Goal: Answer question/provide support: Share knowledge or assist other users

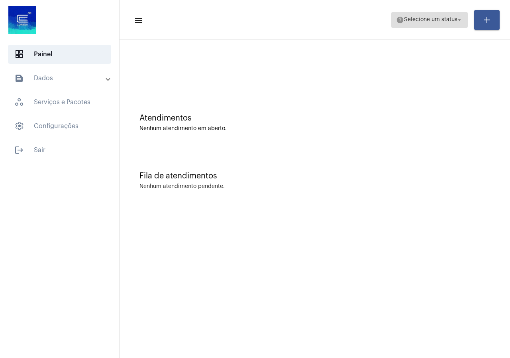
click at [438, 25] on span "help Selecione um status arrow_drop_down" at bounding box center [429, 19] width 67 height 14
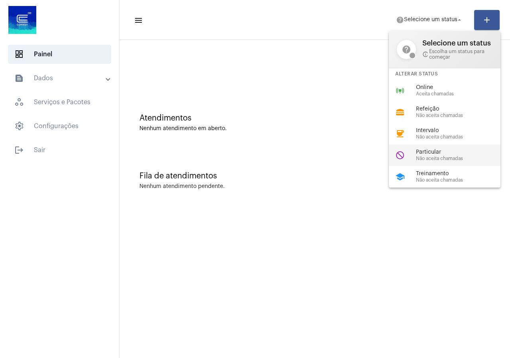
click at [431, 162] on div "do_not_disturb Particular Não aceita chamadas" at bounding box center [451, 155] width 124 height 22
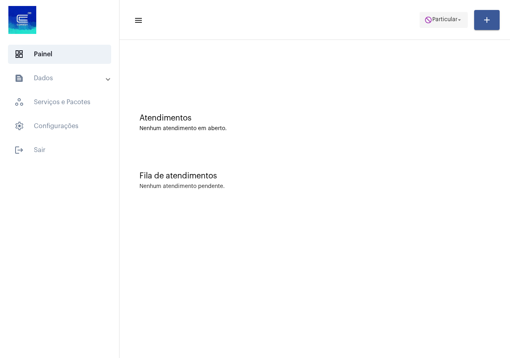
click at [453, 23] on span "do_not_disturb Particular arrow_drop_down" at bounding box center [444, 19] width 39 height 14
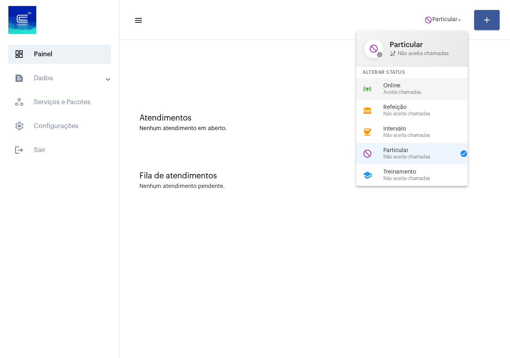
click at [392, 90] on span "Aceita chamadas" at bounding box center [429, 92] width 91 height 5
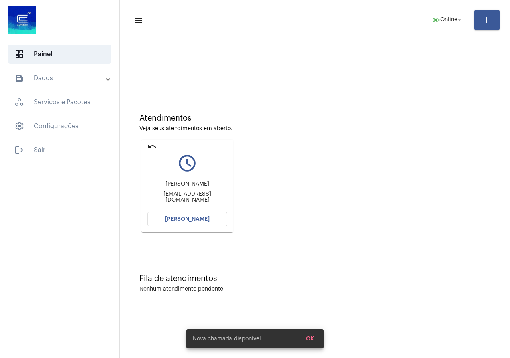
click at [180, 213] on button "[PERSON_NAME]" at bounding box center [188, 219] width 80 height 14
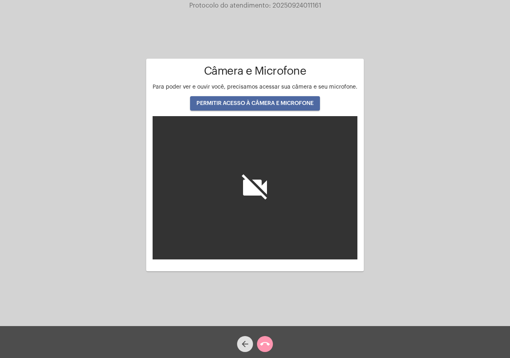
click at [287, 106] on button "PERMITIR ACESSO À CÂMERA E MICROFONE" at bounding box center [255, 103] width 130 height 14
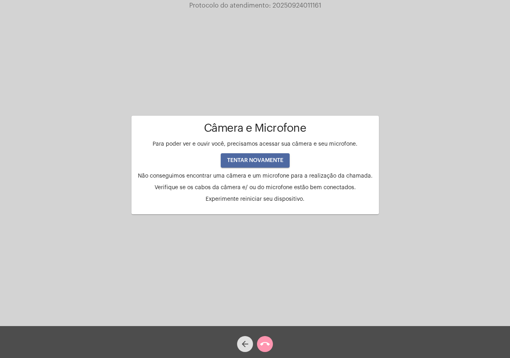
click at [285, 155] on button "TENTAR NOVAMENTE" at bounding box center [255, 160] width 69 height 14
click at [282, 156] on button "TENTAR NOVAMENTE" at bounding box center [255, 160] width 69 height 14
click at [281, 155] on button "TENTAR NOVAMENTE" at bounding box center [255, 160] width 69 height 14
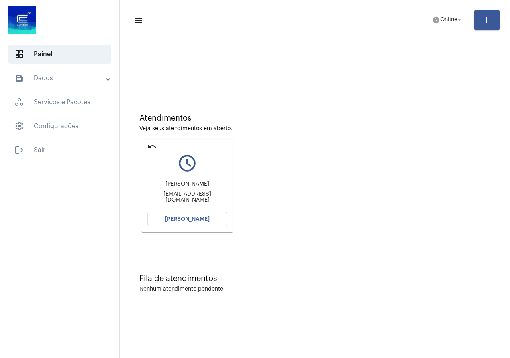
click at [150, 144] on mat-icon "undo" at bounding box center [153, 147] width 10 height 10
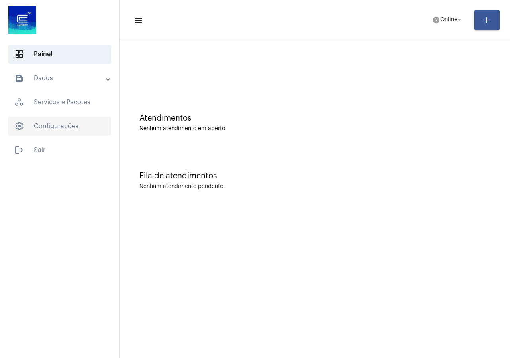
click at [58, 127] on span "settings Configurações" at bounding box center [59, 125] width 103 height 19
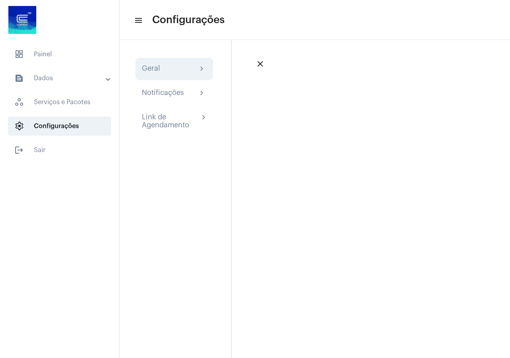
click at [163, 70] on div "Geral chevron_right" at bounding box center [174, 69] width 65 height 10
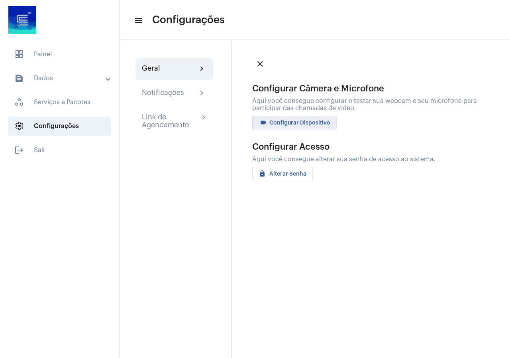
click at [277, 127] on button "videocam Configurar Dispositivo" at bounding box center [294, 123] width 85 height 14
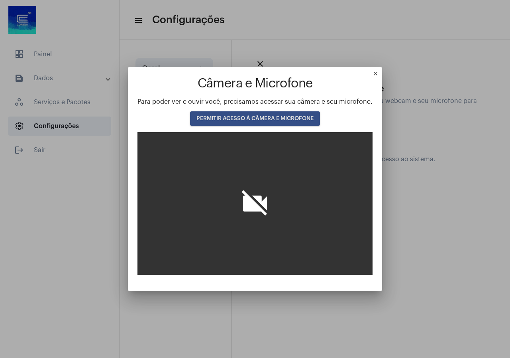
click at [263, 116] on span "PERMITIR ACESSO À CÂMERA E MICROFONE" at bounding box center [255, 119] width 117 height 6
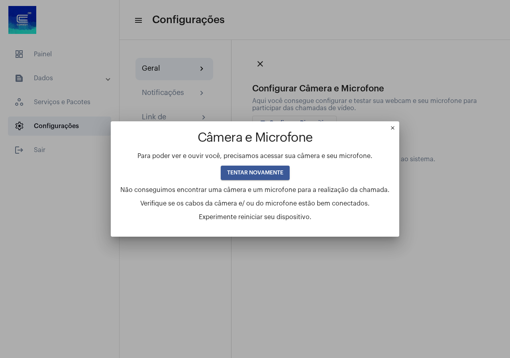
click at [390, 134] on div "close" at bounding box center [395, 130] width 10 height 11
click at [390, 130] on mat-icon "close" at bounding box center [395, 130] width 10 height 10
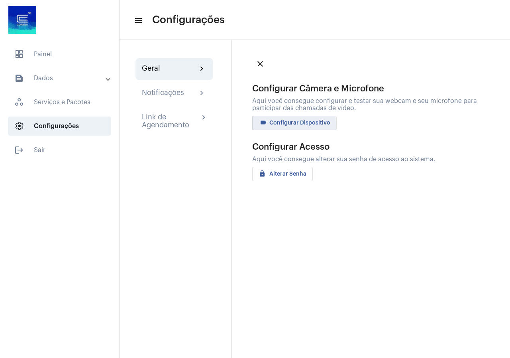
click at [272, 125] on span "videocam Configurar Dispositivo" at bounding box center [295, 123] width 72 height 6
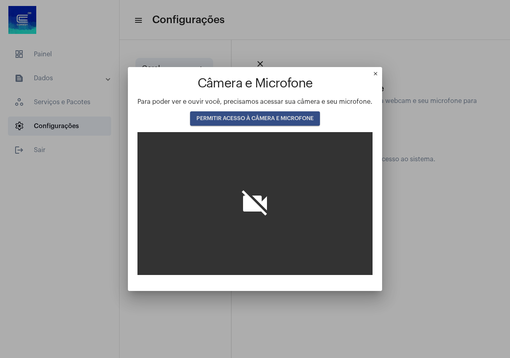
click at [272, 125] on button "PERMITIR ACESSO À CÂMERA E MICROFONE" at bounding box center [255, 118] width 130 height 14
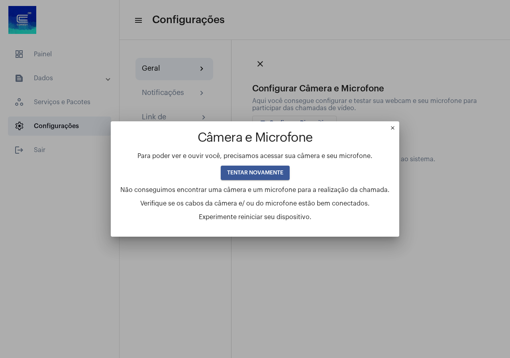
click at [248, 166] on button "TENTAR NOVAMENTE" at bounding box center [255, 172] width 69 height 14
click at [390, 131] on mat-icon "close" at bounding box center [395, 130] width 10 height 10
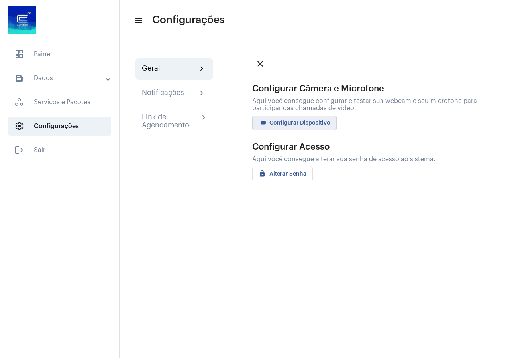
click at [295, 122] on span "videocam Configurar Dispositivo" at bounding box center [295, 123] width 72 height 6
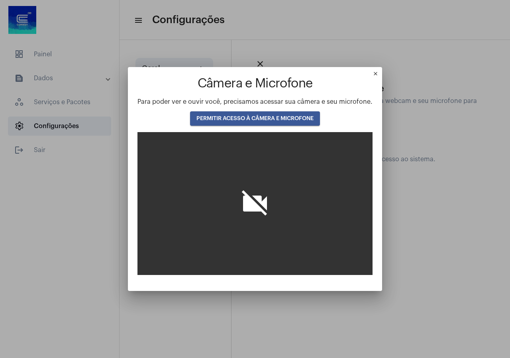
click at [253, 104] on span "Para poder ver e ouvir você, precisamos acessar sua câmera e seu microfone." at bounding box center [255, 101] width 235 height 6
click at [262, 114] on button "PERMITIR ACESSO À CÂMERA E MICROFONE" at bounding box center [255, 118] width 130 height 14
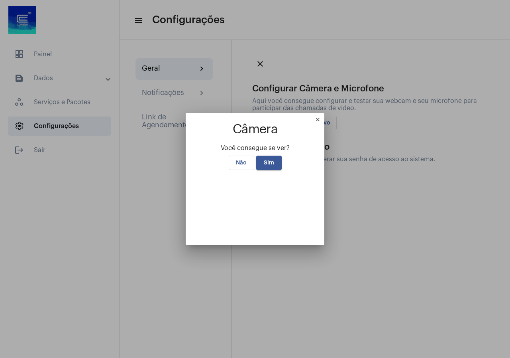
click at [260, 156] on button "Sim" at bounding box center [269, 163] width 26 height 14
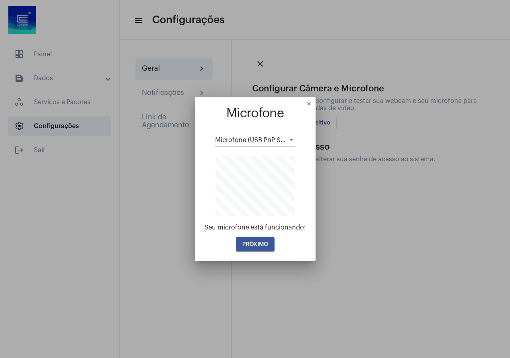
click at [259, 240] on button "PRÓXIMO" at bounding box center [255, 244] width 39 height 14
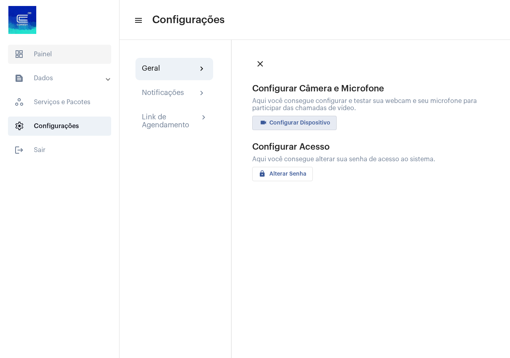
click at [57, 54] on span "dashboard Painel" at bounding box center [59, 54] width 103 height 19
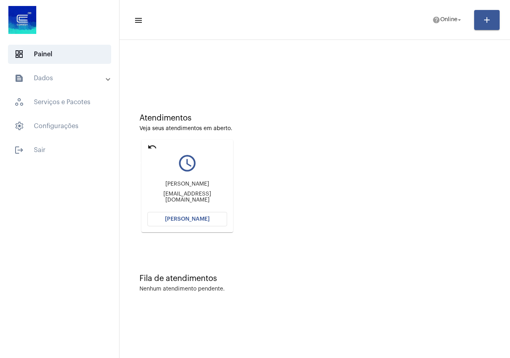
click at [148, 144] on mat-icon "undo" at bounding box center [153, 147] width 10 height 10
click at [448, 20] on span "Online" at bounding box center [449, 20] width 17 height 6
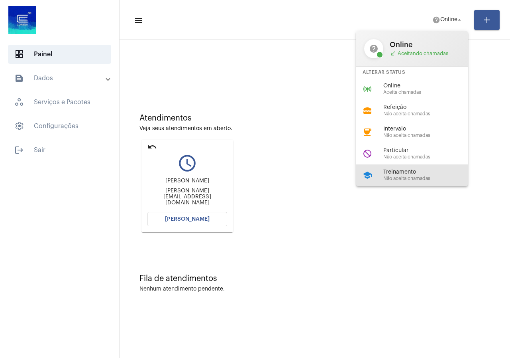
drag, startPoint x: 423, startPoint y: 173, endPoint x: 395, endPoint y: 181, distance: 29.2
click at [418, 178] on div "Treinamento Não aceita chamadas" at bounding box center [429, 175] width 91 height 12
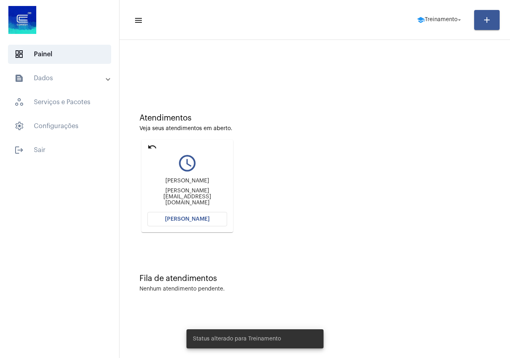
click at [146, 141] on mat-card "undo query_builder Alberto [EMAIL_ADDRESS][DOMAIN_NAME] [PERSON_NAME]" at bounding box center [188, 186] width 92 height 93
click at [148, 151] on mat-icon "undo" at bounding box center [153, 147] width 10 height 10
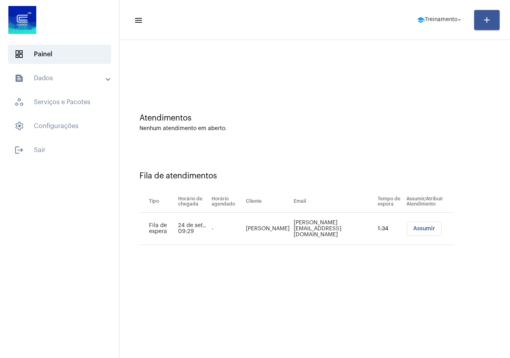
click at [413, 230] on span "Assumir" at bounding box center [424, 229] width 22 height 6
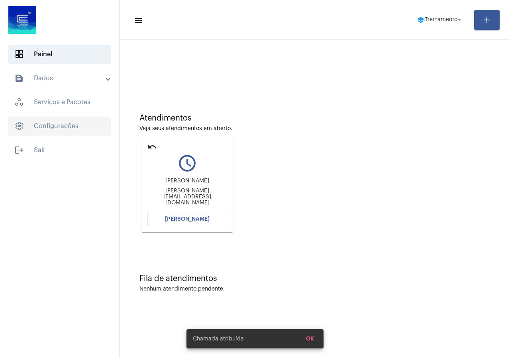
click at [51, 135] on span "settings Configurações" at bounding box center [59, 125] width 103 height 19
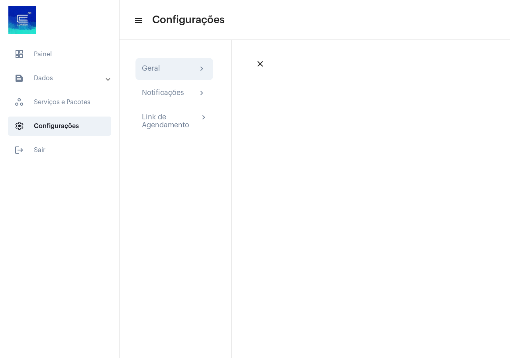
click at [152, 69] on div "Geral" at bounding box center [151, 69] width 18 height 10
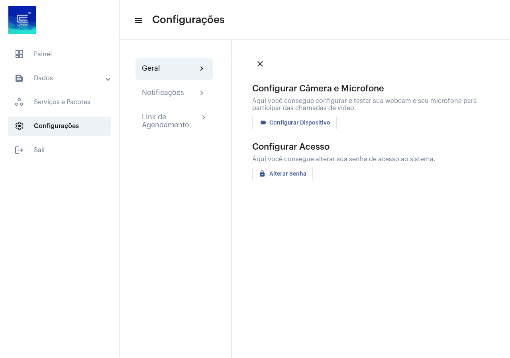
click at [287, 129] on button "videocam Configurar Dispositivo" at bounding box center [294, 123] width 85 height 14
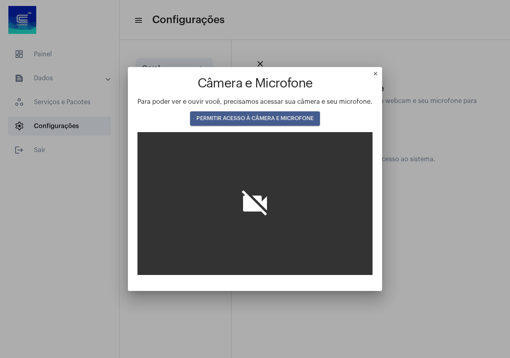
click at [276, 117] on span "PERMITIR ACESSO À CÂMERA E MICROFONE" at bounding box center [255, 119] width 117 height 6
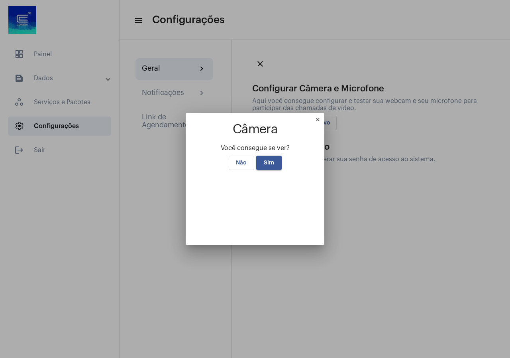
click at [272, 156] on button "Sim" at bounding box center [269, 163] width 26 height 14
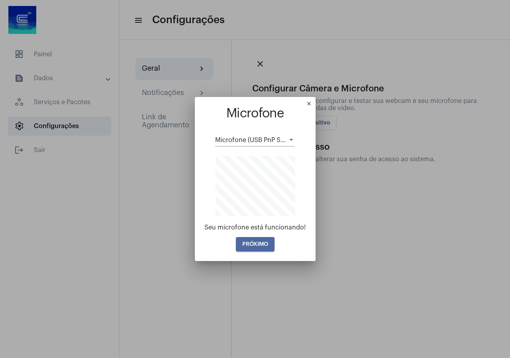
click at [250, 242] on span "PRÓXIMO" at bounding box center [255, 244] width 26 height 6
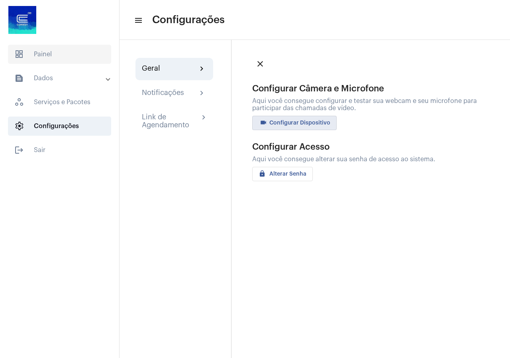
click at [67, 60] on span "dashboard Painel" at bounding box center [59, 54] width 103 height 19
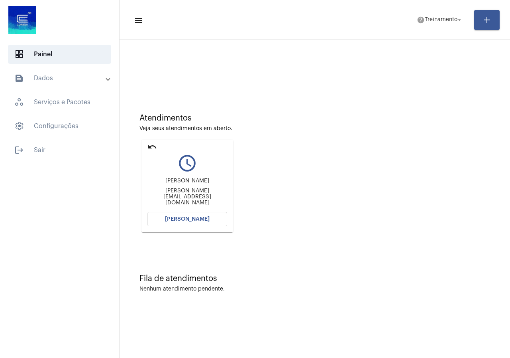
click at [204, 212] on button "[PERSON_NAME]" at bounding box center [188, 219] width 80 height 14
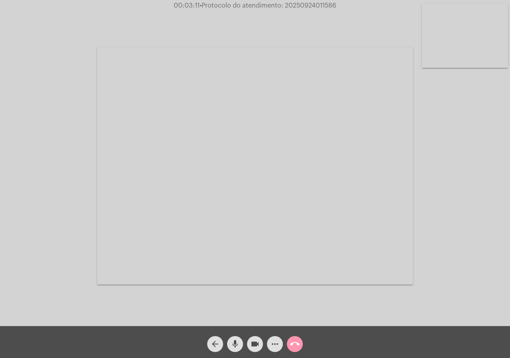
click at [280, 340] on span "more_horiz" at bounding box center [275, 344] width 10 height 16
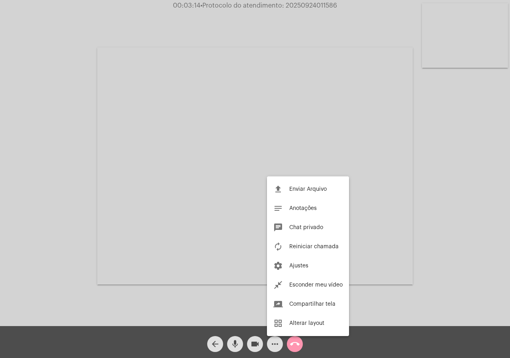
click at [52, 162] on div at bounding box center [255, 179] width 510 height 358
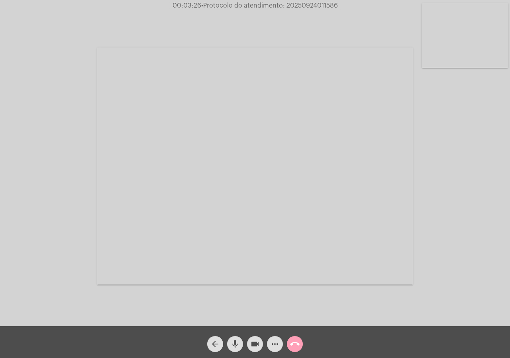
click at [301, 342] on button "call_end" at bounding box center [295, 344] width 16 height 16
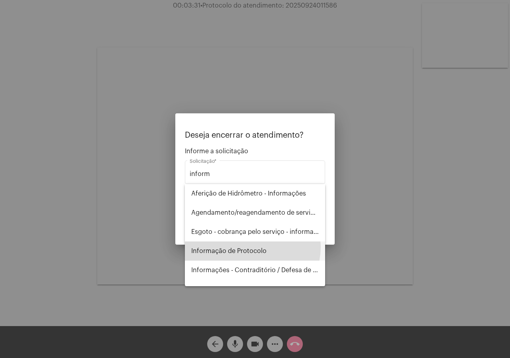
click at [251, 246] on span "Informação de Protocolo" at bounding box center [255, 250] width 128 height 19
type input "Informação de Protocolo"
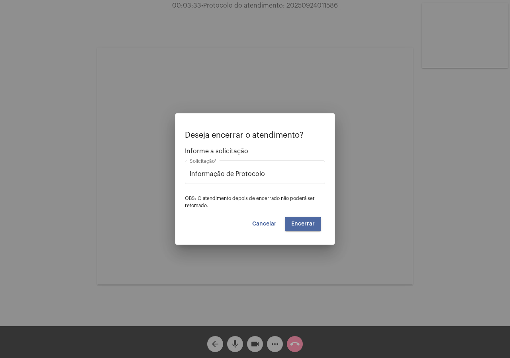
click at [299, 227] on button "Encerrar" at bounding box center [303, 224] width 36 height 14
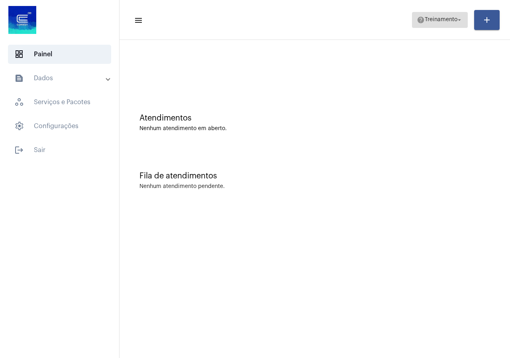
click at [459, 20] on mat-icon "arrow_drop_down" at bounding box center [459, 19] width 7 height 7
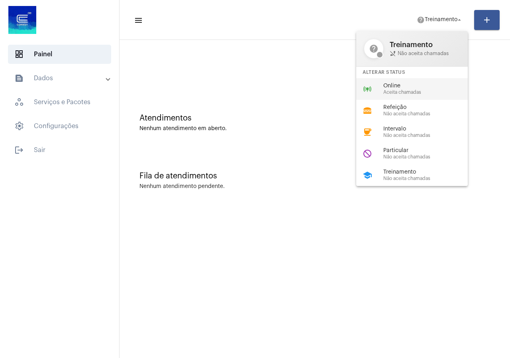
click at [360, 89] on div "online_prediction Online Aceita chamadas" at bounding box center [418, 89] width 124 height 22
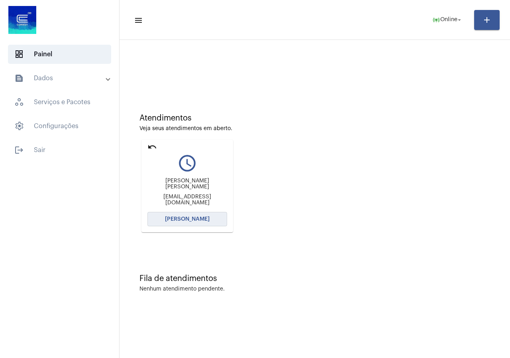
click at [173, 215] on button "[PERSON_NAME]" at bounding box center [188, 219] width 80 height 14
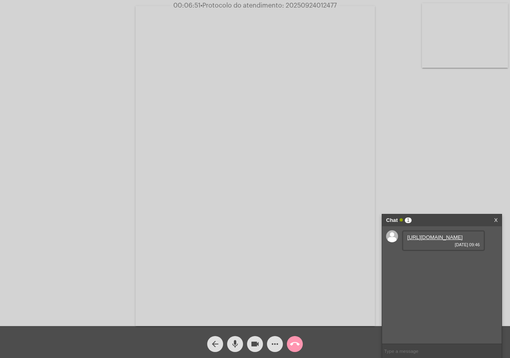
click at [419, 240] on link "[URL][DOMAIN_NAME]" at bounding box center [434, 237] width 55 height 6
click at [423, 263] on link "[URL][DOMAIN_NAME]" at bounding box center [434, 260] width 55 height 6
click at [440, 304] on div "[URL][DOMAIN_NAME] [DATE] 09:46 [URL][DOMAIN_NAME] [DATE] 09:46 [URL][DOMAIN_NA…" at bounding box center [442, 284] width 120 height 117
click at [440, 296] on div "[URL][DOMAIN_NAME] [DATE] 09:46" at bounding box center [443, 286] width 83 height 21
click at [442, 285] on link "[URL][DOMAIN_NAME]" at bounding box center [434, 283] width 55 height 6
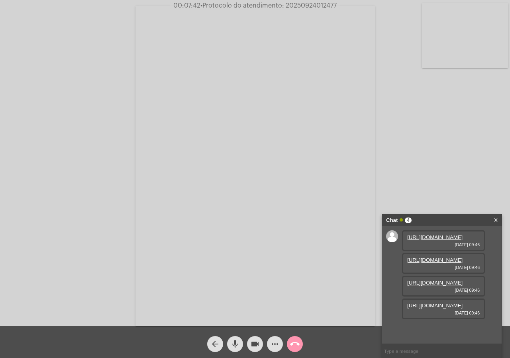
scroll to position [47, 0]
click at [445, 308] on link "[URL][DOMAIN_NAME]" at bounding box center [434, 305] width 55 height 6
click at [323, 5] on span "• Protocolo do atendimento: 20250924012477" at bounding box center [269, 5] width 136 height 6
copy span "20250924012477"
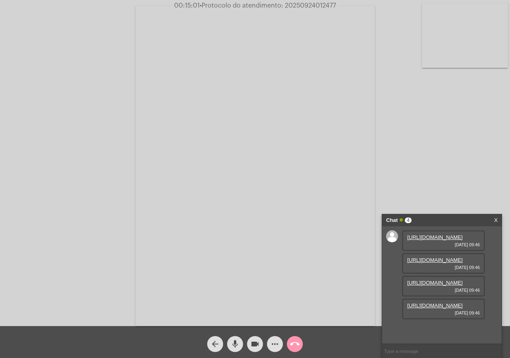
click at [294, 344] on mat-icon "call_end" at bounding box center [295, 344] width 10 height 10
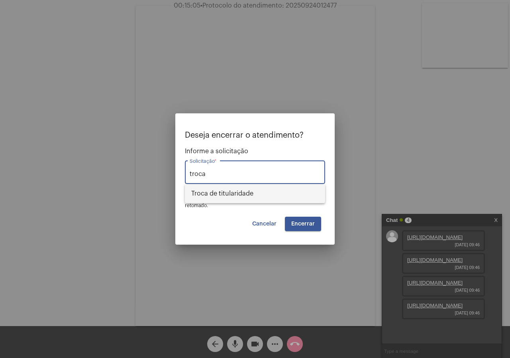
click at [239, 198] on span "Troca de titularidade" at bounding box center [255, 193] width 128 height 19
type input "Troca de titularidade"
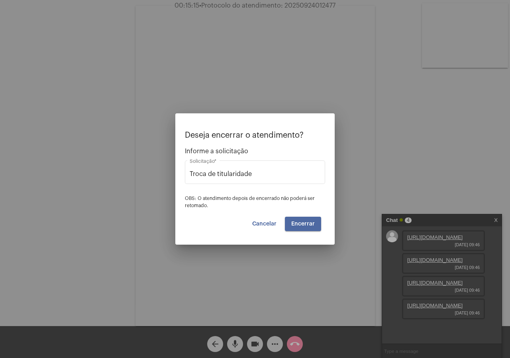
click at [294, 228] on button "Encerrar" at bounding box center [303, 224] width 36 height 14
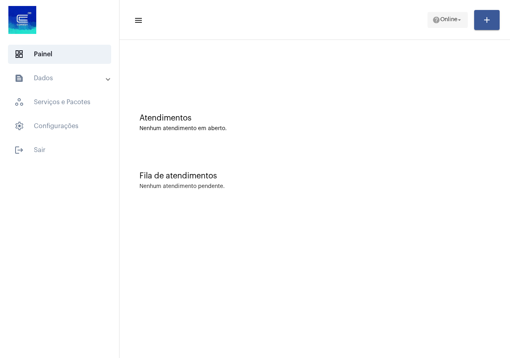
click at [428, 13] on button "help Online arrow_drop_down" at bounding box center [448, 20] width 40 height 16
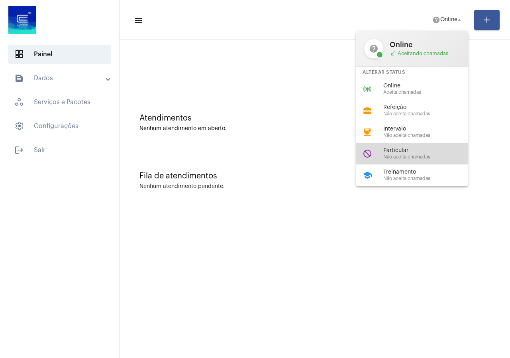
click at [396, 152] on span "Particular" at bounding box center [429, 151] width 91 height 6
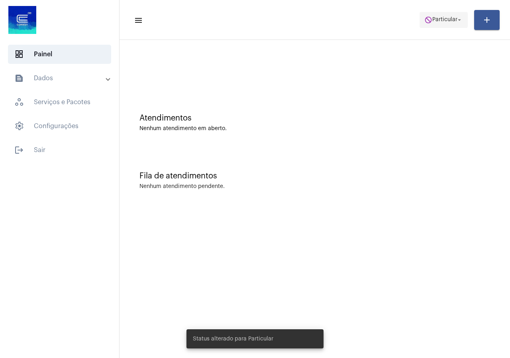
click at [447, 15] on span "do_not_disturb Particular arrow_drop_down" at bounding box center [444, 19] width 39 height 14
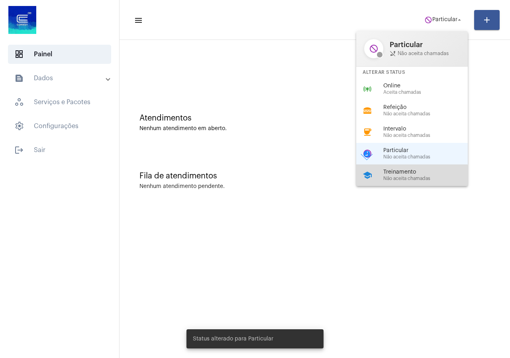
click at [370, 178] on mat-icon "school" at bounding box center [368, 175] width 10 height 10
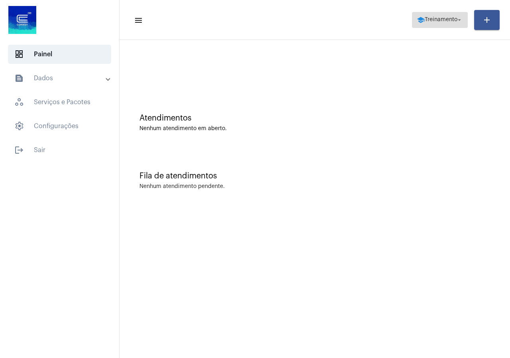
click at [451, 22] on span "Treinamento" at bounding box center [441, 20] width 33 height 6
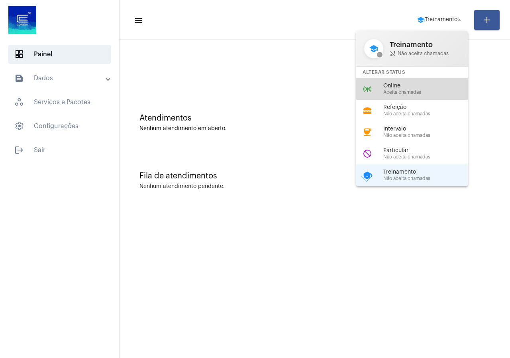
click at [413, 94] on span "Aceita chamadas" at bounding box center [429, 92] width 91 height 5
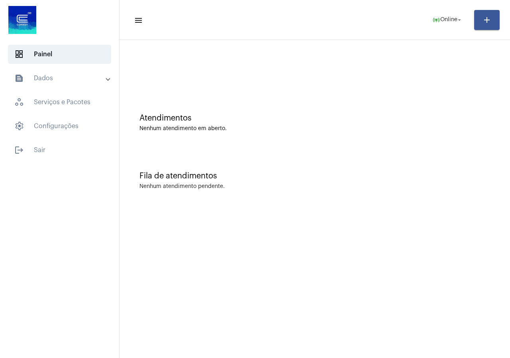
click at [218, 112] on div "Atendimentos Nenhum atendimento em aberto." at bounding box center [315, 119] width 383 height 58
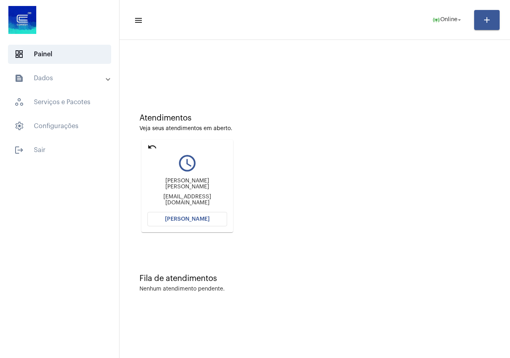
click at [187, 223] on button "[PERSON_NAME]" at bounding box center [188, 219] width 80 height 14
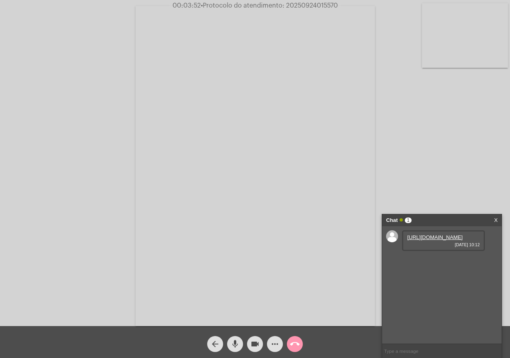
click at [435, 240] on link "[URL][DOMAIN_NAME]" at bounding box center [434, 237] width 55 height 6
click at [417, 263] on link "[URL][DOMAIN_NAME]" at bounding box center [434, 260] width 55 height 6
click at [433, 308] on link "[URL][DOMAIN_NAME]" at bounding box center [434, 305] width 55 height 6
click at [431, 280] on link "[URL][DOMAIN_NAME]" at bounding box center [434, 283] width 55 height 6
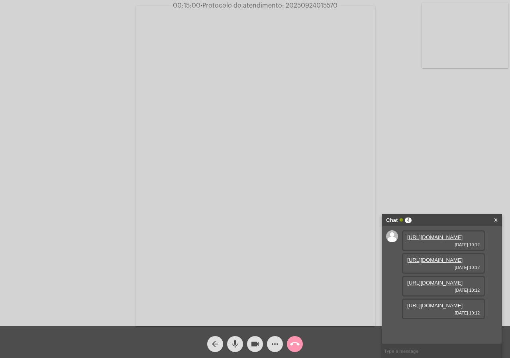
click at [303, 5] on span "• Protocolo do atendimento: 20250924015570" at bounding box center [269, 5] width 137 height 6
click at [303, 5] on span "• Protocolo do atendimento: 20250924015570" at bounding box center [267, 5] width 137 height 6
click at [270, 339] on button "more_horiz" at bounding box center [275, 344] width 16 height 16
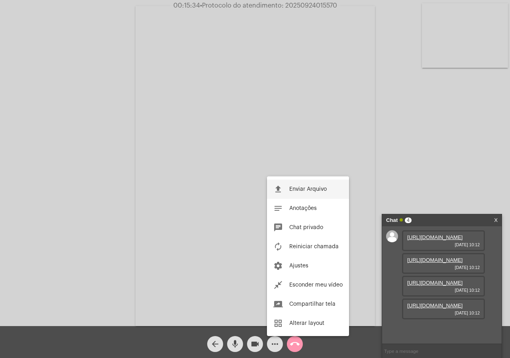
click at [274, 193] on mat-icon "file_upload" at bounding box center [279, 189] width 10 height 10
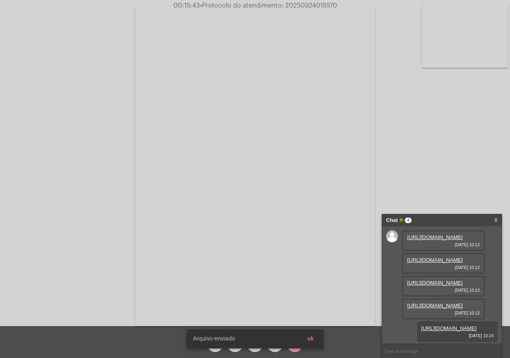
scroll to position [88, 0]
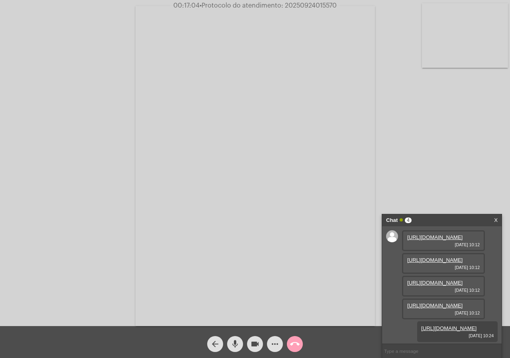
click at [293, 347] on mat-icon "call_end" at bounding box center [295, 344] width 10 height 10
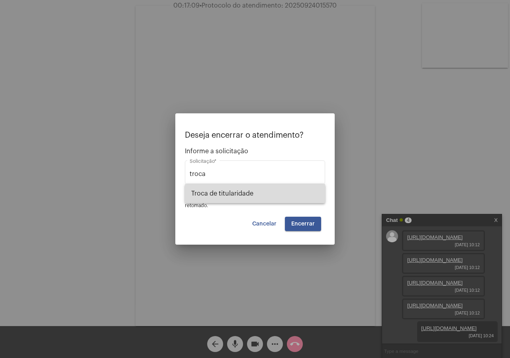
click at [264, 193] on span "Troca de titularidade" at bounding box center [255, 193] width 128 height 19
type input "Troca de titularidade"
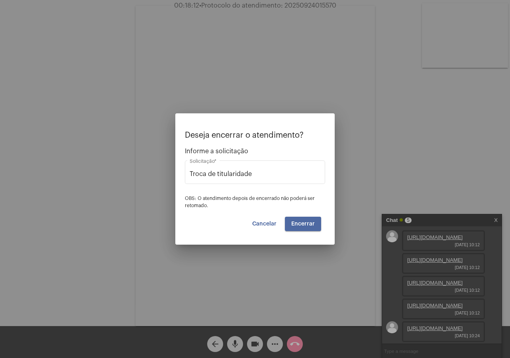
click at [303, 224] on span "Encerrar" at bounding box center [303, 224] width 24 height 6
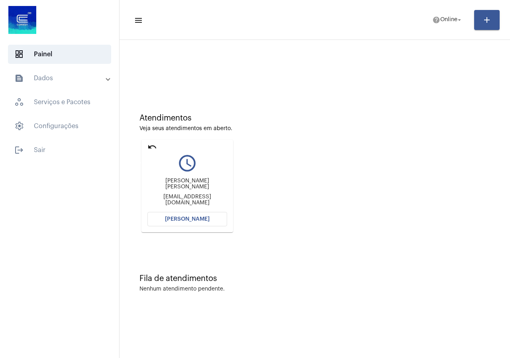
click at [152, 144] on mat-icon "undo" at bounding box center [153, 147] width 10 height 10
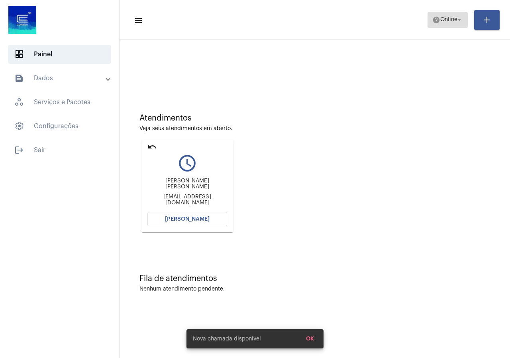
click at [437, 16] on mat-icon "help" at bounding box center [437, 20] width 8 height 8
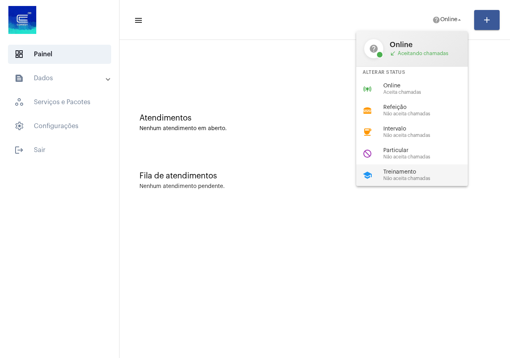
click at [419, 176] on div "Treinamento Não aceita chamadas" at bounding box center [429, 175] width 91 height 12
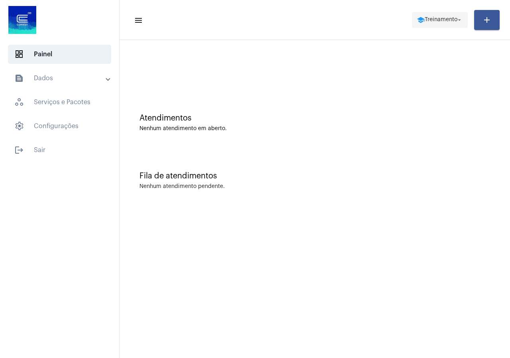
click at [429, 21] on span "Treinamento" at bounding box center [441, 20] width 33 height 6
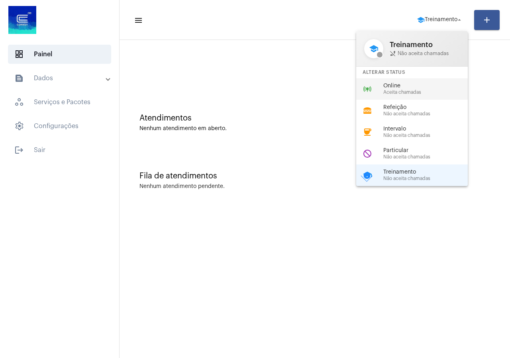
click at [398, 87] on span "Online" at bounding box center [429, 86] width 91 height 6
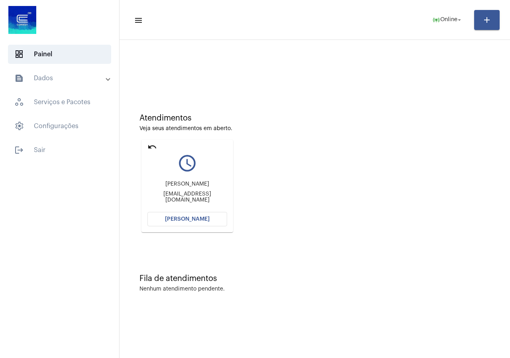
click at [146, 146] on mat-card "undo query_builder [PERSON_NAME] [EMAIL_ADDRESS][DOMAIN_NAME] [PERSON_NAME]" at bounding box center [188, 186] width 92 height 93
click at [151, 146] on mat-icon "undo" at bounding box center [153, 147] width 10 height 10
click at [169, 218] on span "[PERSON_NAME]" at bounding box center [187, 219] width 45 height 6
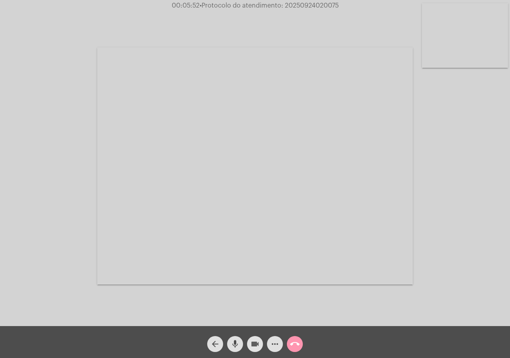
click at [257, 344] on mat-icon "videocam" at bounding box center [255, 344] width 10 height 10
click at [250, 341] on button "videocam_off" at bounding box center [255, 344] width 16 height 16
click at [304, 4] on span "• Protocolo do atendimento: 20250924020075" at bounding box center [268, 5] width 139 height 6
copy span "20250924020075"
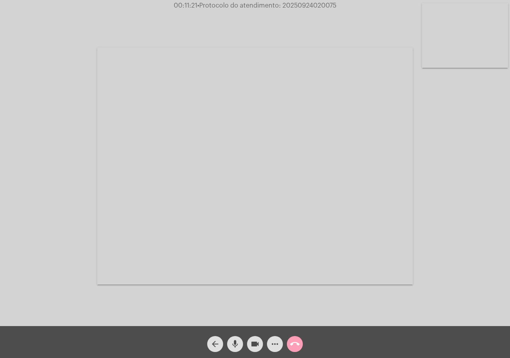
click at [298, 341] on mat-icon "call_end" at bounding box center [295, 344] width 10 height 10
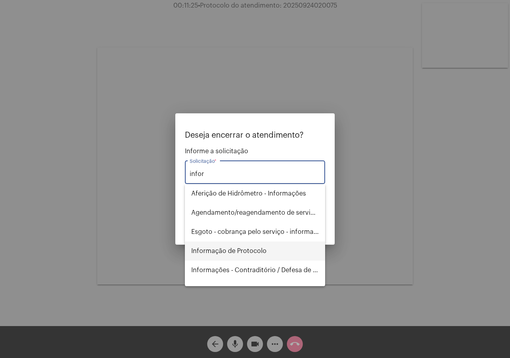
click at [276, 256] on span "Informação de Protocolo" at bounding box center [255, 250] width 128 height 19
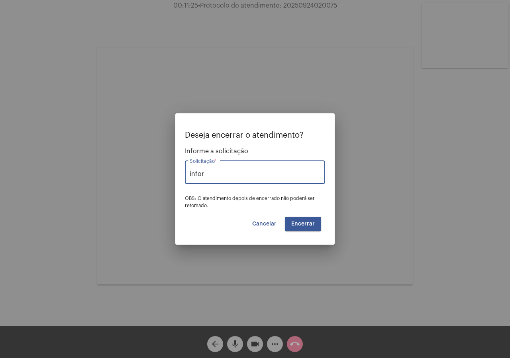
type input "Informação de Protocolo"
click at [305, 230] on button "Encerrar" at bounding box center [303, 224] width 36 height 14
click at [304, 227] on button "Encerrar" at bounding box center [303, 224] width 36 height 14
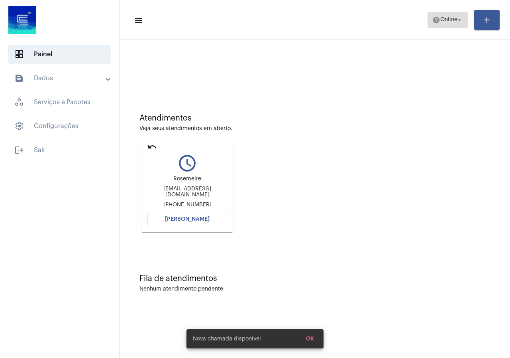
click at [437, 24] on span "help Online arrow_drop_down" at bounding box center [448, 19] width 31 height 14
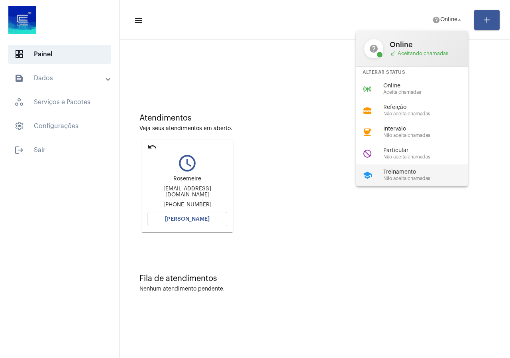
click at [399, 176] on span "Não aceita chamadas" at bounding box center [429, 178] width 91 height 5
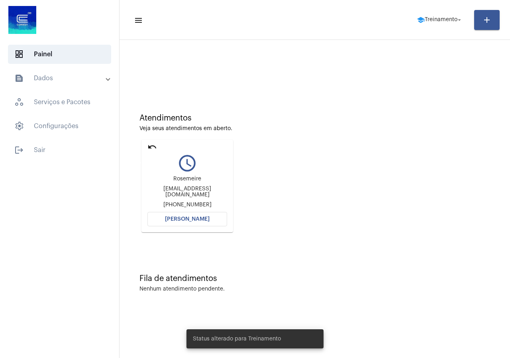
click at [151, 148] on mat-icon "undo" at bounding box center [153, 147] width 10 height 10
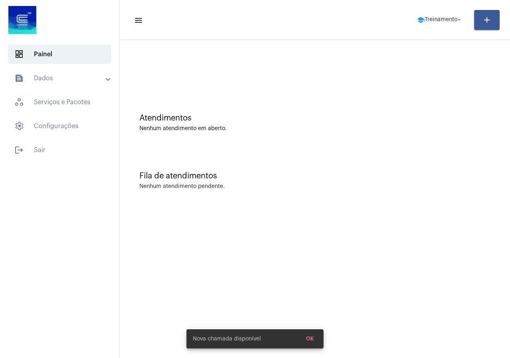
click at [154, 148] on div "Fila de atendimentos Nenhum atendimento pendente." at bounding box center [315, 177] width 383 height 58
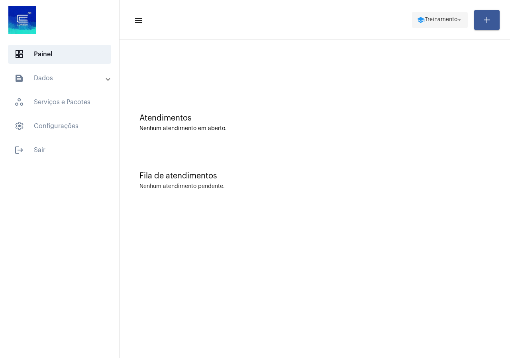
click at [441, 26] on span "school Treinamento arrow_drop_down" at bounding box center [440, 19] width 46 height 14
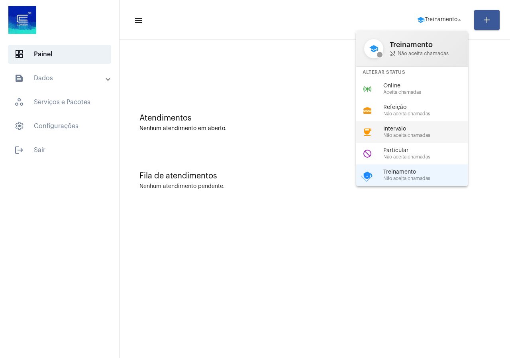
click at [398, 130] on span "Intervalo" at bounding box center [429, 129] width 91 height 6
